Goal: Transaction & Acquisition: Obtain resource

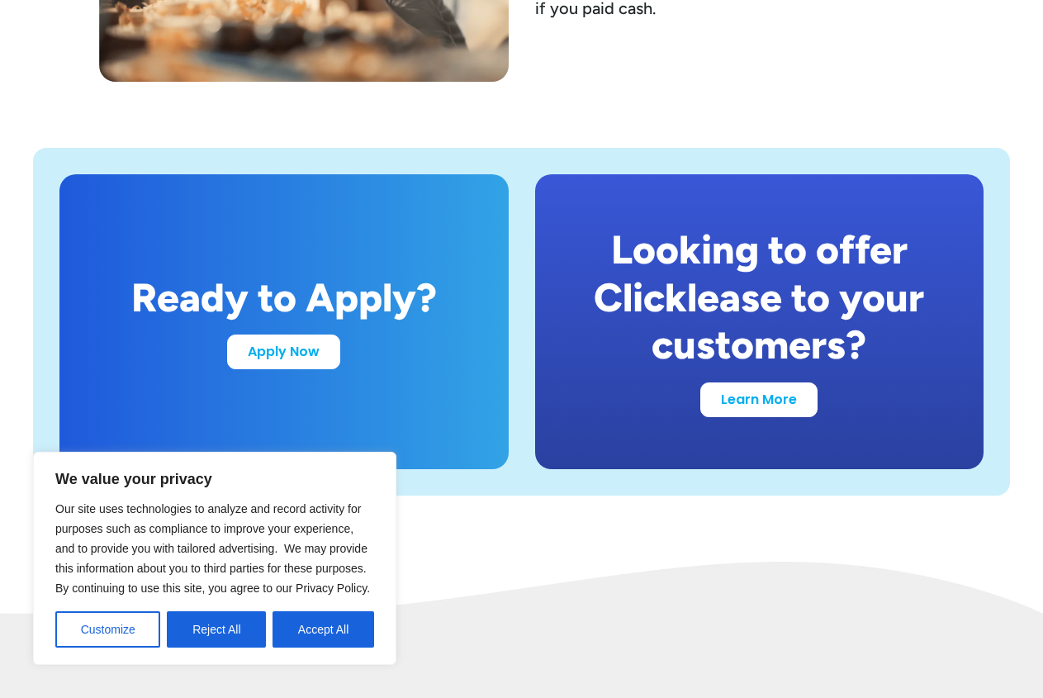
scroll to position [3090, 0]
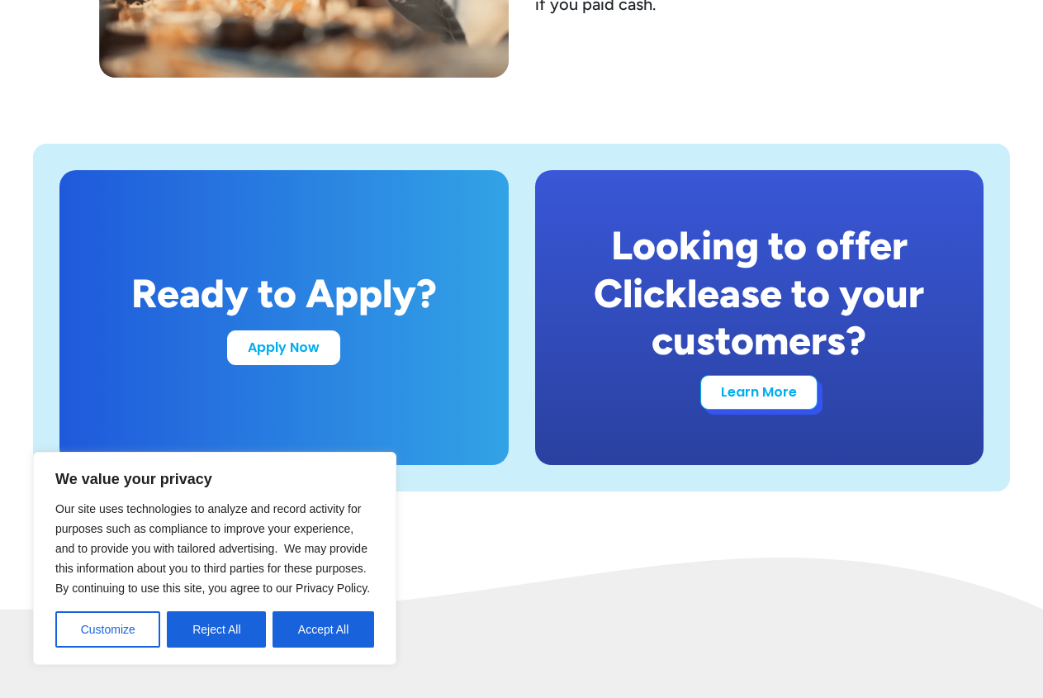
click at [765, 398] on link "Learn More" at bounding box center [759, 392] width 117 height 35
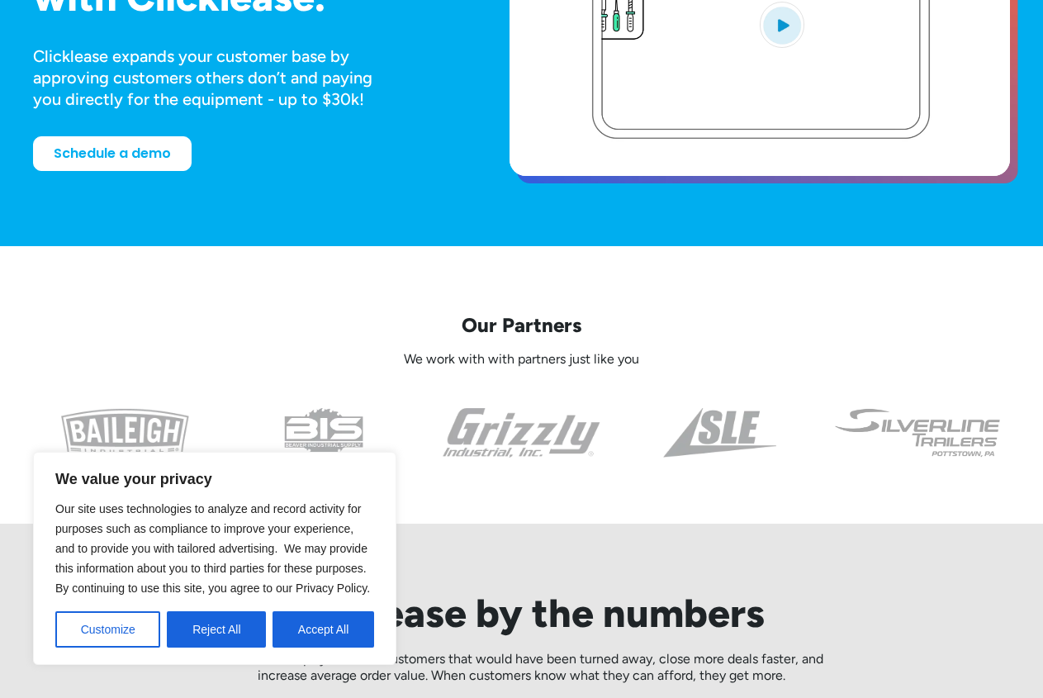
scroll to position [421, 0]
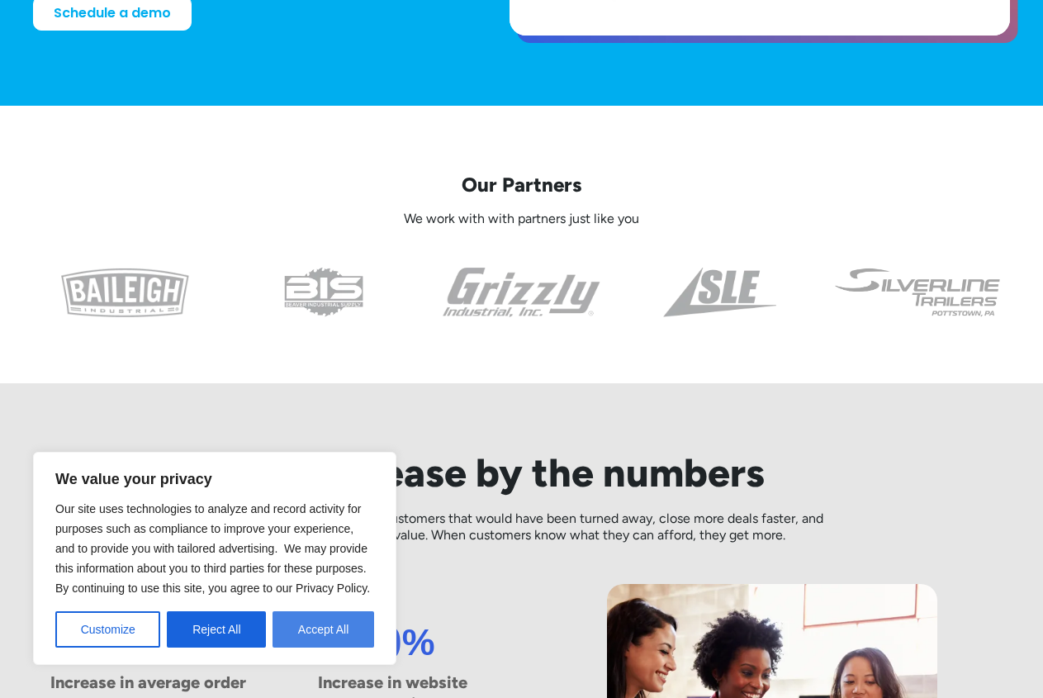
click at [321, 634] on button "Accept All" at bounding box center [324, 629] width 102 height 36
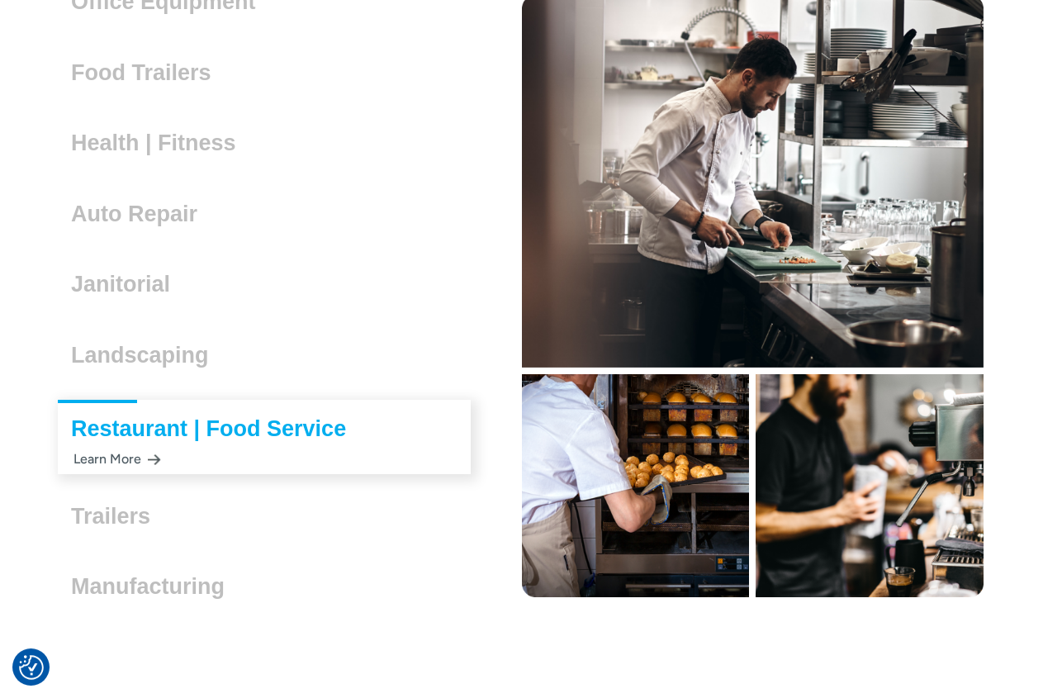
scroll to position [4634, 0]
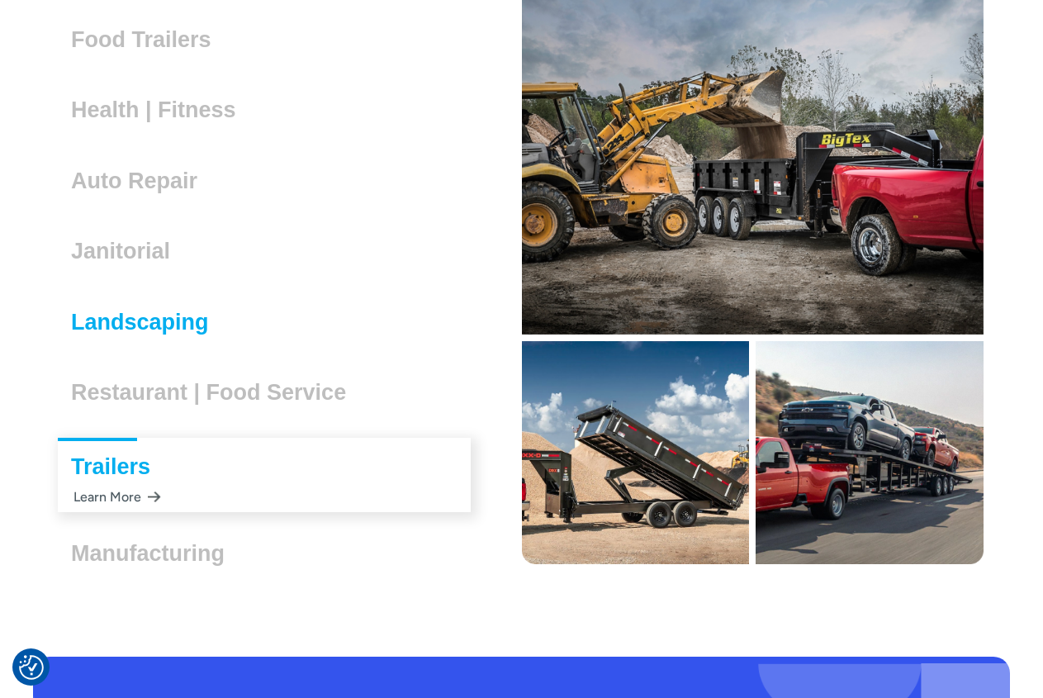
click at [164, 321] on h3 "Landscaping" at bounding box center [146, 322] width 151 height 25
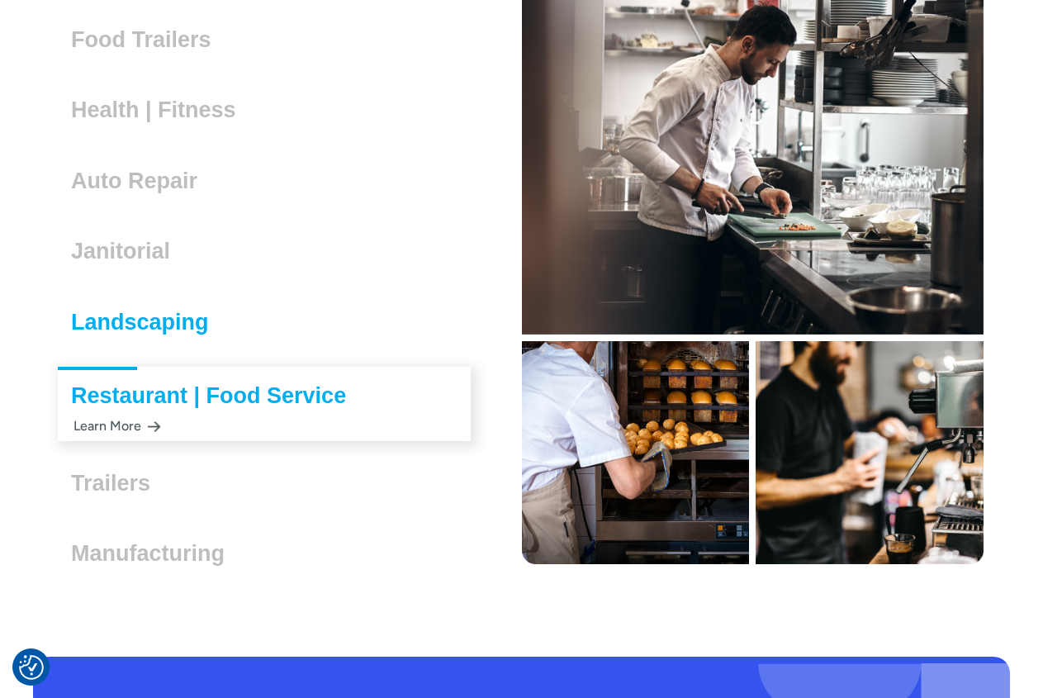
click at [149, 323] on h3 "Landscaping" at bounding box center [146, 322] width 151 height 25
click at [131, 319] on h3 "Landscaping" at bounding box center [146, 322] width 151 height 25
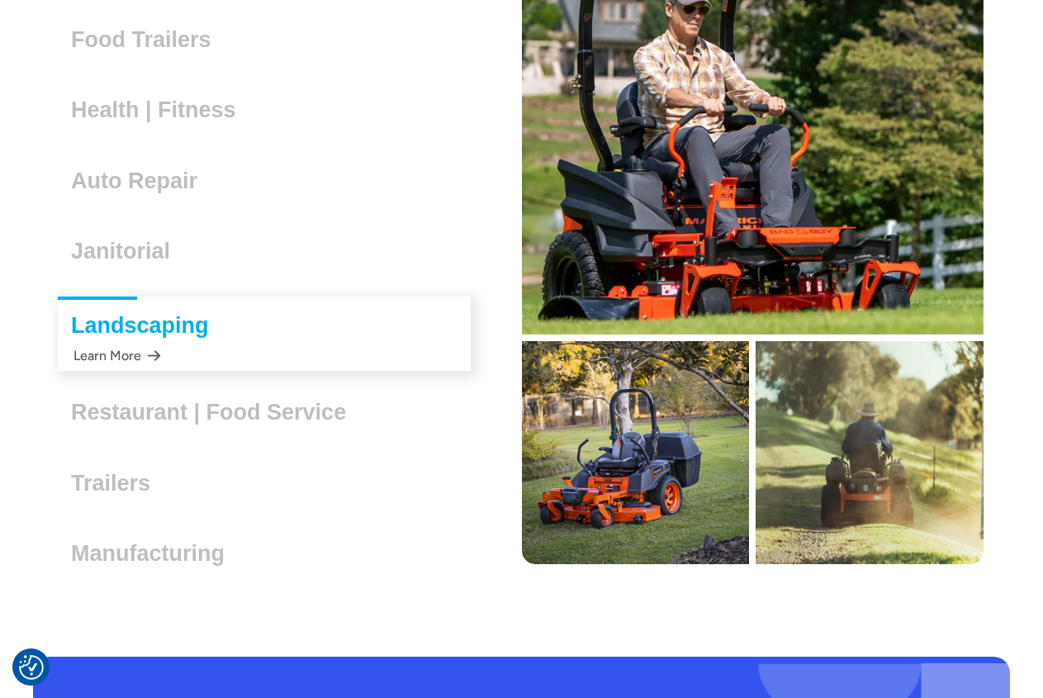
click at [110, 349] on div "Learn More" at bounding box center [116, 356] width 90 height 32
click at [113, 354] on div "Learn More" at bounding box center [116, 356] width 90 height 32
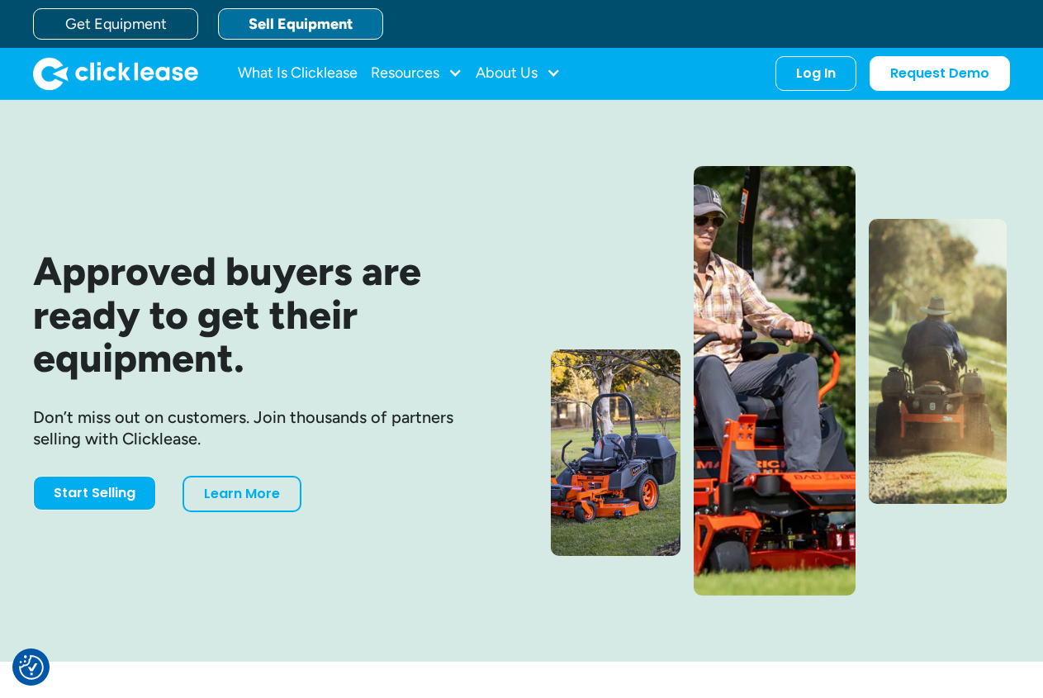
click at [281, 23] on link "Sell Equipment" at bounding box center [300, 23] width 165 height 31
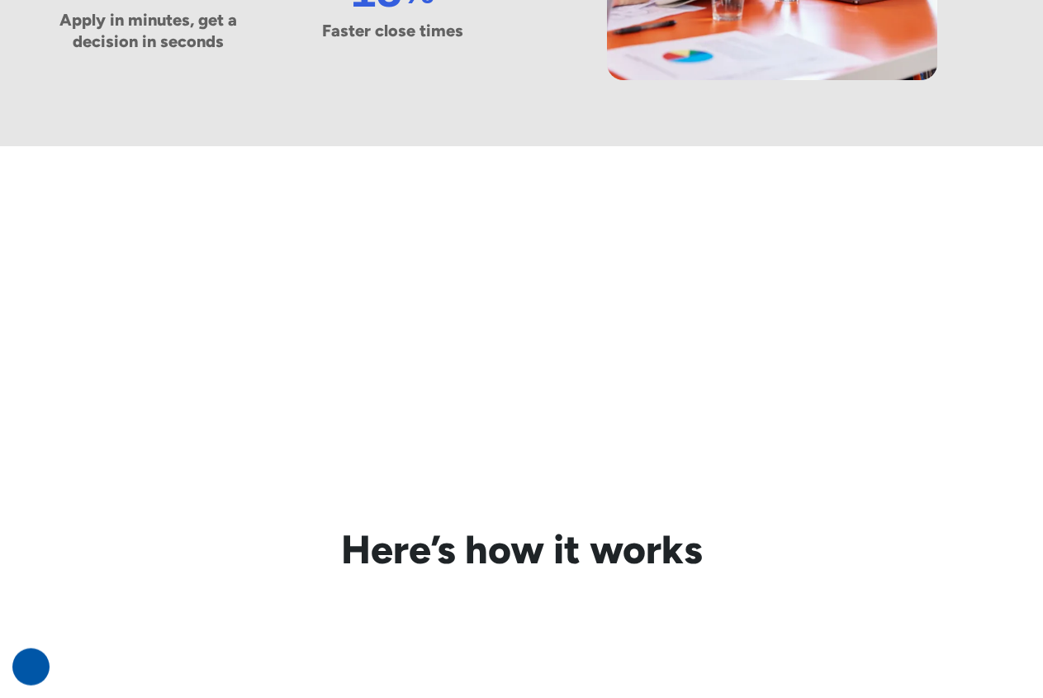
scroll to position [1404, 0]
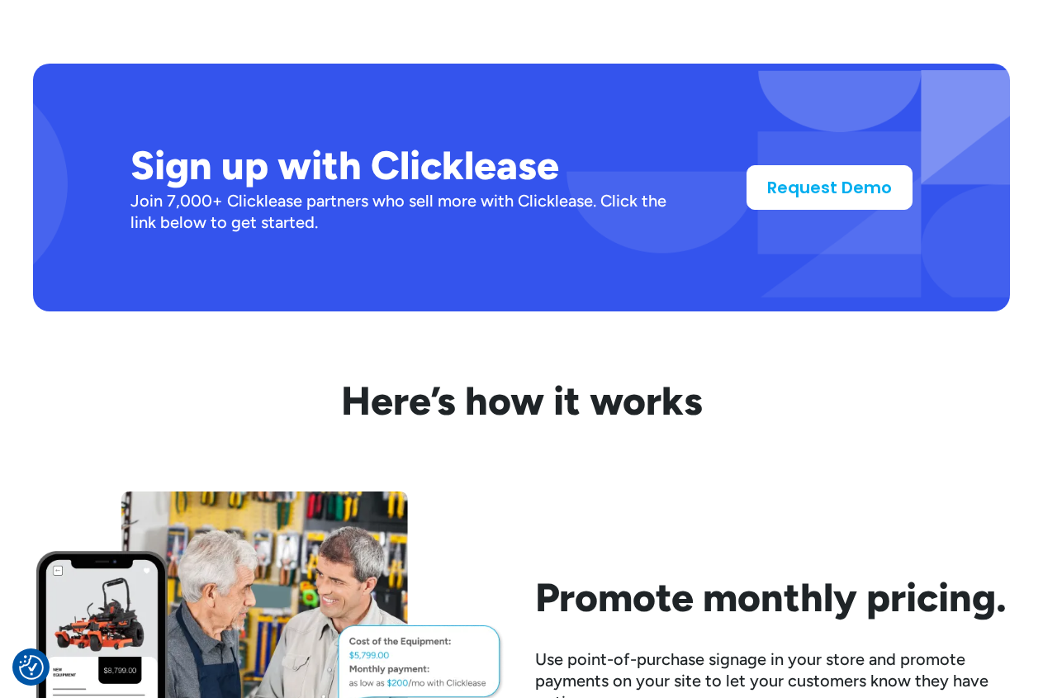
click at [447, 172] on h2 "Sign up with Clicklease" at bounding box center [412, 166] width 563 height 48
click at [779, 186] on link "Request Demo" at bounding box center [830, 184] width 166 height 45
